Goal: Information Seeking & Learning: Learn about a topic

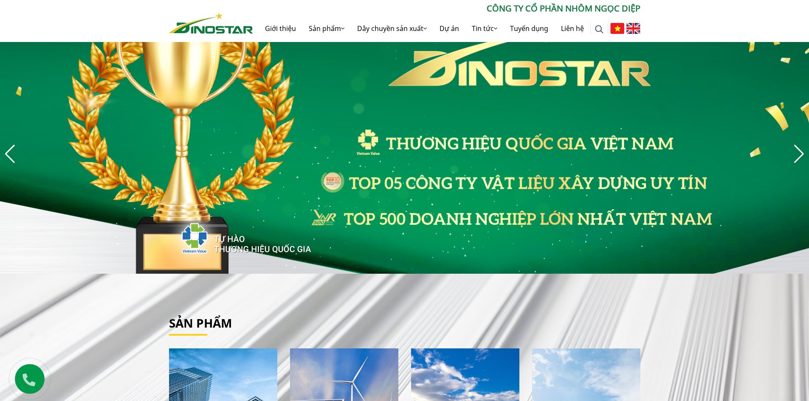
click at [359, 145] on img "3 / 8" at bounding box center [404, 154] width 809 height 240
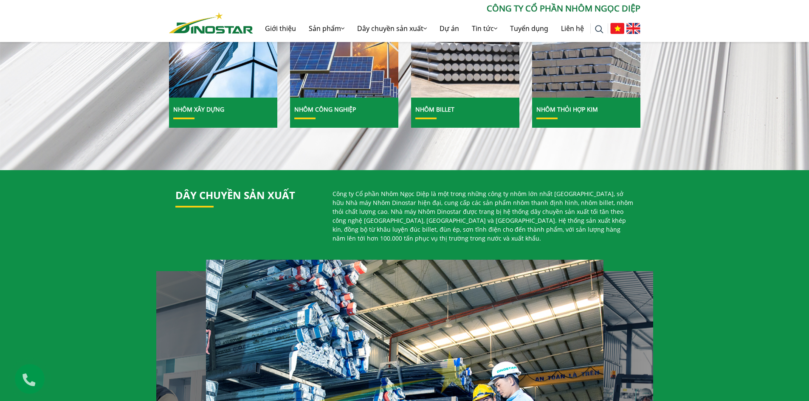
scroll to position [382, 0]
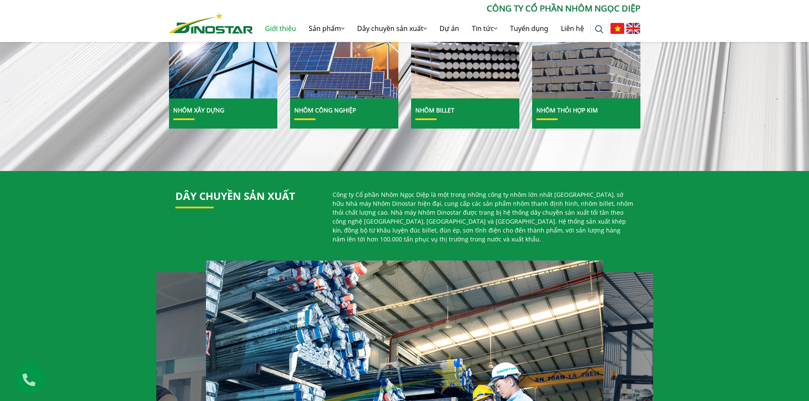
click at [281, 29] on link "Giới thiệu" at bounding box center [281, 28] width 44 height 27
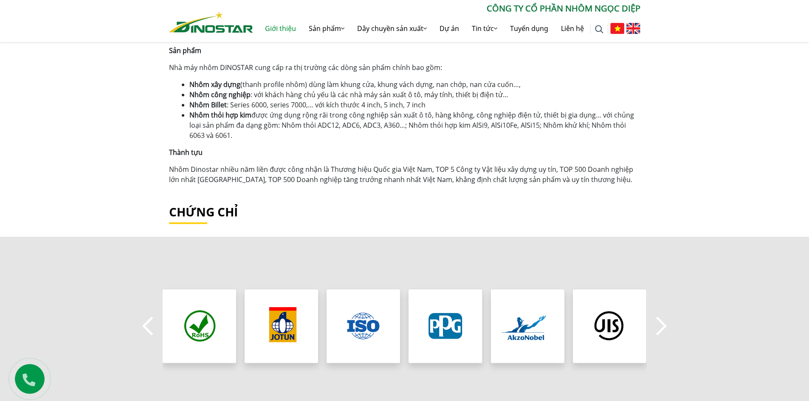
scroll to position [791, 0]
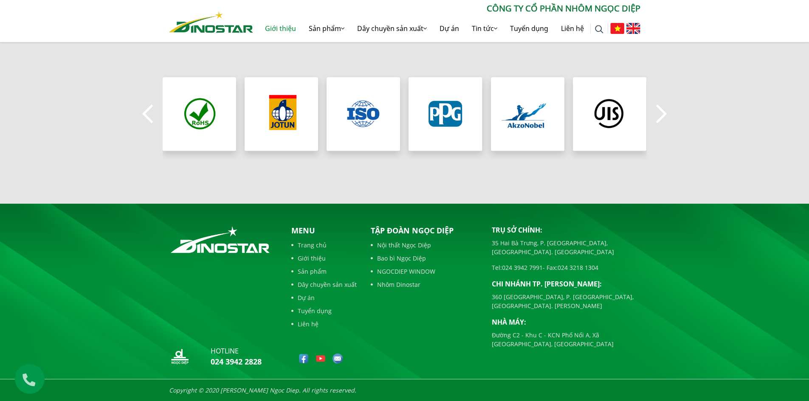
click at [315, 258] on link "Giới thiệu" at bounding box center [323, 258] width 65 height 9
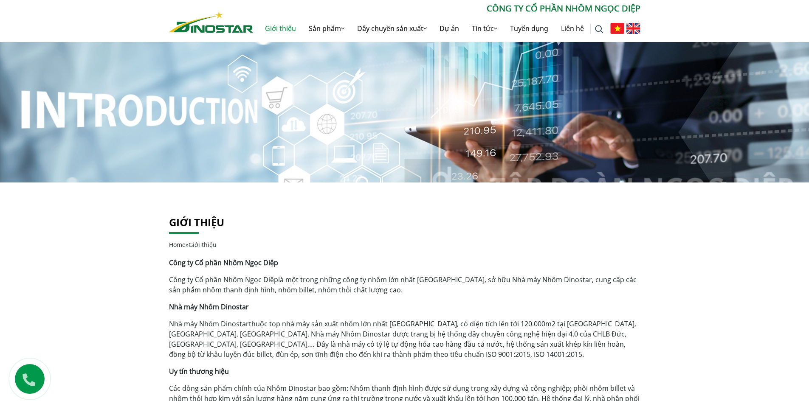
click at [404, 321] on p "Nhà máy Nhôm Dinostar thuộc top nhà máy sản xuất nhôm lớn nhất [GEOGRAPHIC_DATA…" at bounding box center [404, 339] width 471 height 41
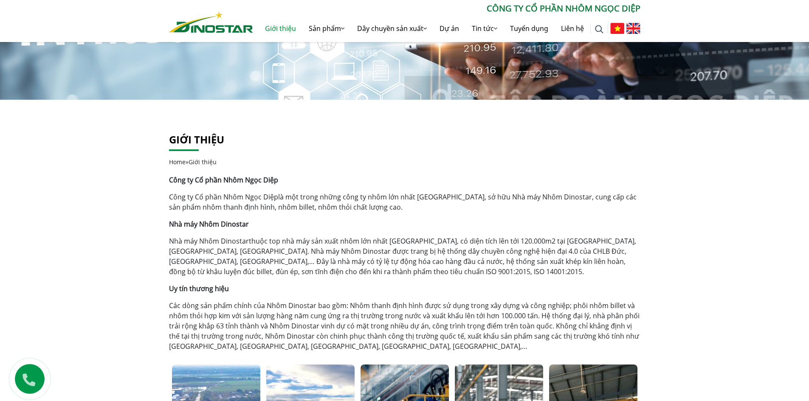
scroll to position [255, 0]
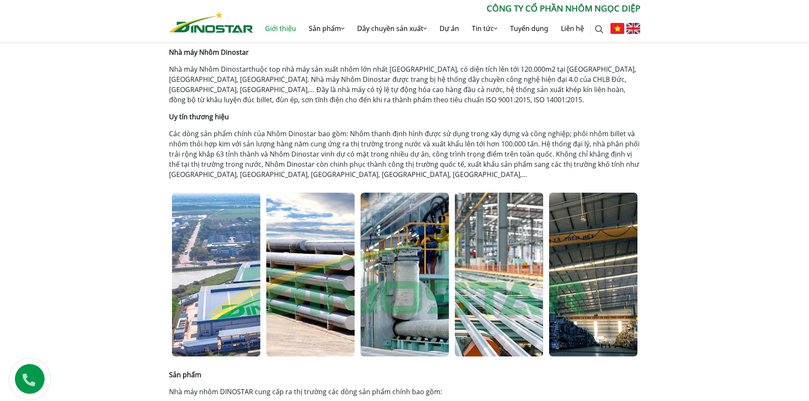
click at [228, 52] on strong "Nhà máy Nhôm Dinostar" at bounding box center [209, 52] width 80 height 9
click at [228, 65] on img at bounding box center [229, 66] width 11 height 11
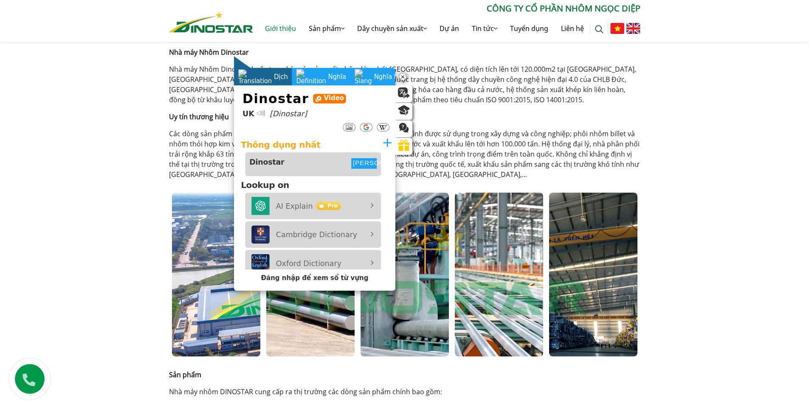
click at [259, 115] on div at bounding box center [261, 113] width 7 height 7
click at [141, 122] on div "Giới thiệu Home » Giới thiệu Công ty Cổ phần Nhôm Ngọc Diệp Công ty Cổ phần Nhô…" at bounding box center [404, 334] width 809 height 813
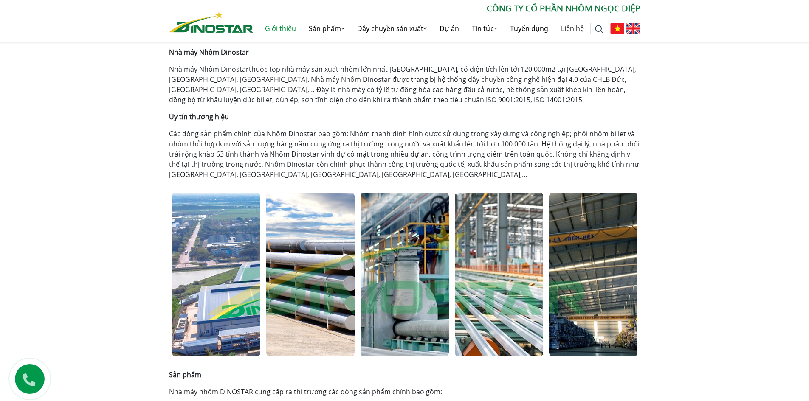
click at [344, 155] on p "Các dòng sản phẩm chính của Nhôm Dinostar bao gồm: Nhôm thanh định hình được sử…" at bounding box center [404, 154] width 471 height 51
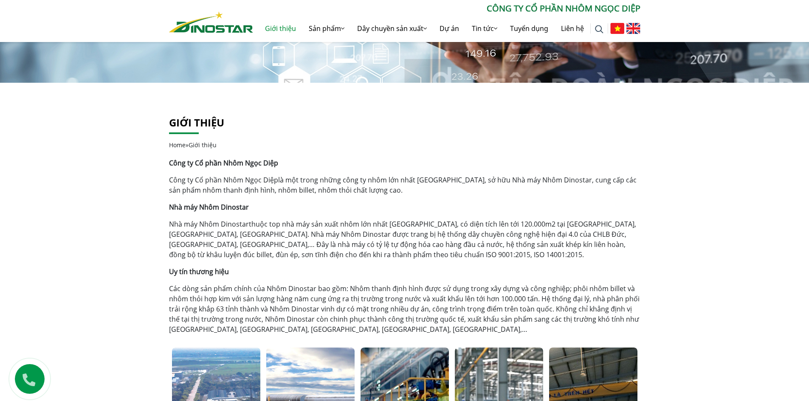
scroll to position [127, 0]
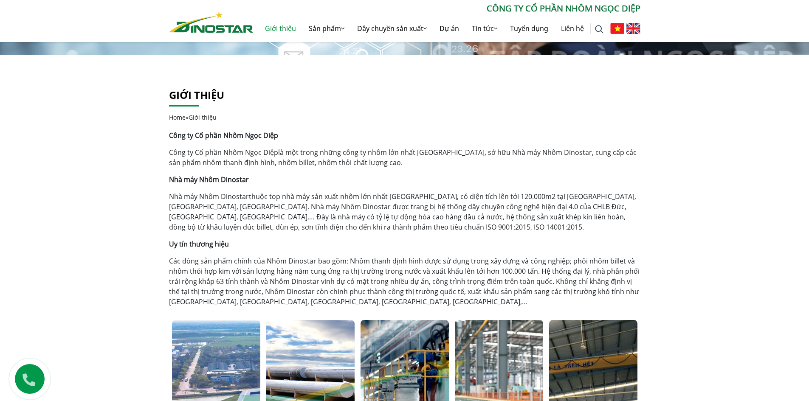
click at [226, 135] on strong "Công ty Cổ phần Nhôm Ngọc Diệp" at bounding box center [223, 135] width 109 height 9
copy div "Công ty Cổ phần Nhôm Ngọc Diệp"
click at [342, 202] on p "Nhà máy Nhôm Dinostar thuộc top nhà máy sản xuất nhôm lớn nhất [GEOGRAPHIC_DATA…" at bounding box center [404, 211] width 471 height 41
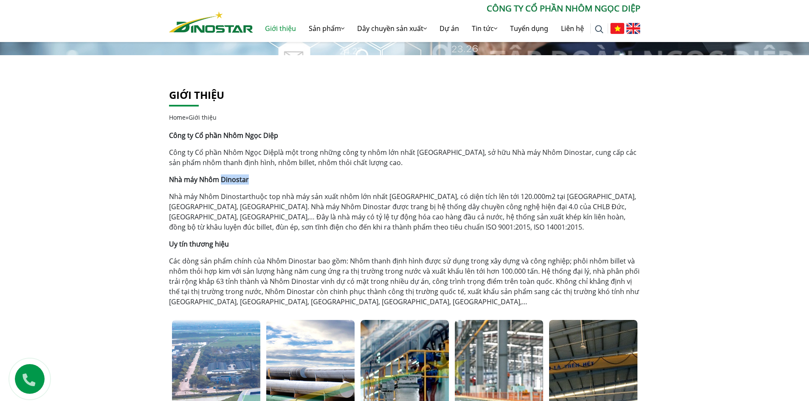
drag, startPoint x: 259, startPoint y: 182, endPoint x: 222, endPoint y: 180, distance: 37.0
click at [222, 180] on p "Nhà máy Nhôm Dinostar" at bounding box center [404, 179] width 471 height 10
copy strong "Dinostar"
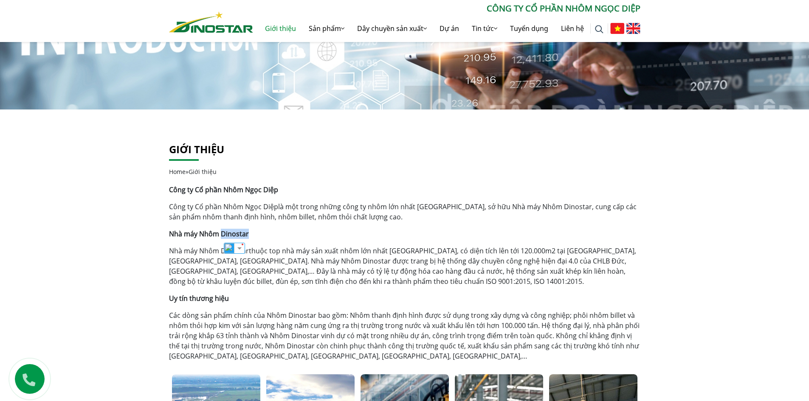
scroll to position [0, 0]
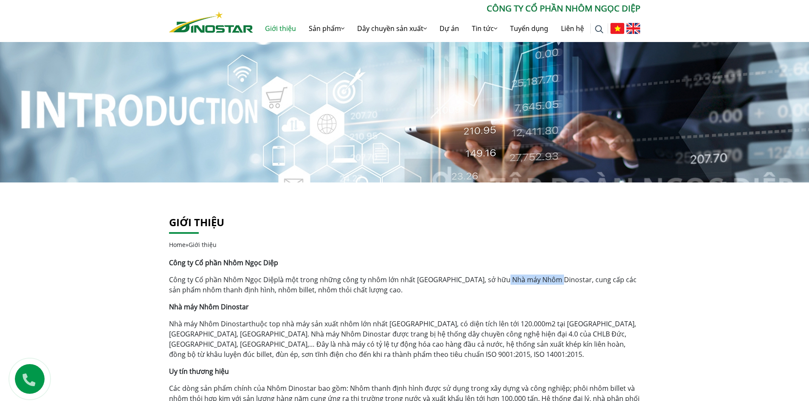
drag, startPoint x: 549, startPoint y: 279, endPoint x: 500, endPoint y: 278, distance: 49.3
click at [500, 278] on p "Công ty Cổ phần Nhôm Ngọc Diệp là một trong những công ty nhôm lớn nhất [GEOGRA…" at bounding box center [404, 285] width 471 height 20
copy p "Nhôm Dinostar"
